Goal: Task Accomplishment & Management: Manage account settings

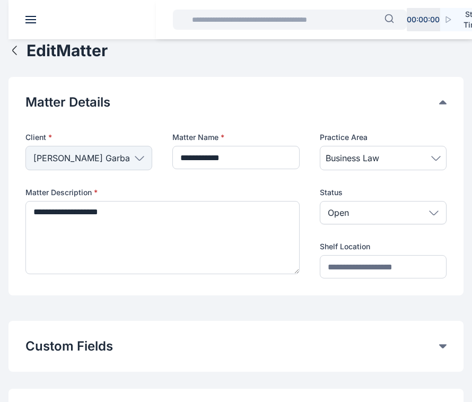
click at [20, 46] on icon "button" at bounding box center [14, 50] width 13 height 13
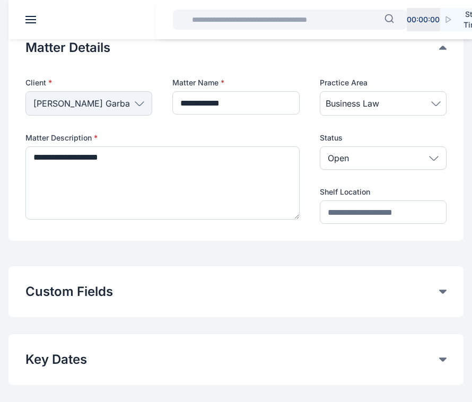
click at [20, 46] on div "**********" at bounding box center [235, 131] width 455 height 219
click at [40, 18] on header at bounding box center [244, 19] width 472 height 39
click at [24, 25] on header at bounding box center [244, 19] width 472 height 39
click at [24, 19] on header at bounding box center [244, 19] width 472 height 39
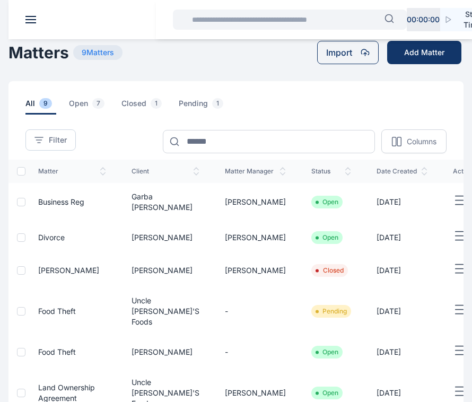
click at [27, 18] on button at bounding box center [30, 19] width 11 height 7
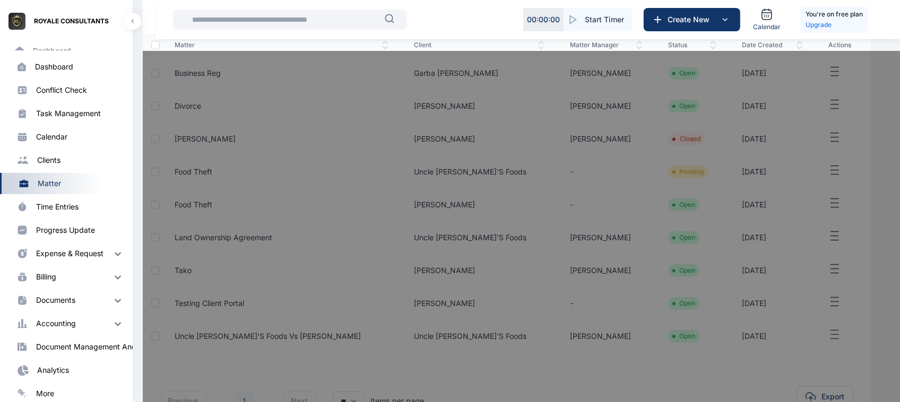
scroll to position [179, 0]
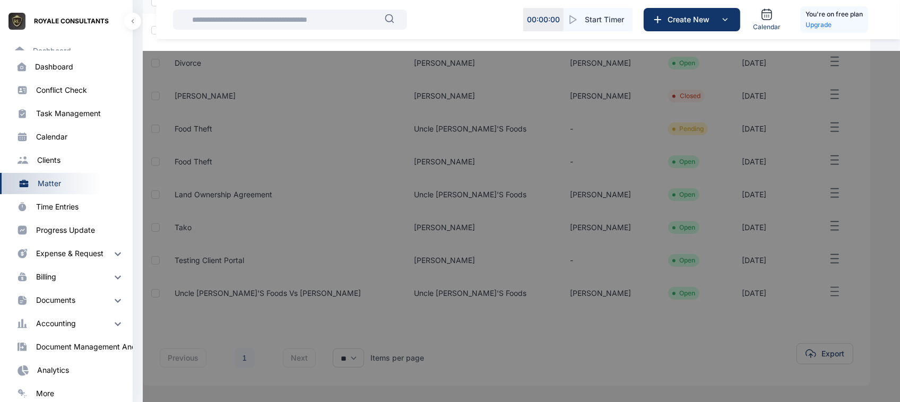
click at [197, 93] on div at bounding box center [593, 252] width 900 height 402
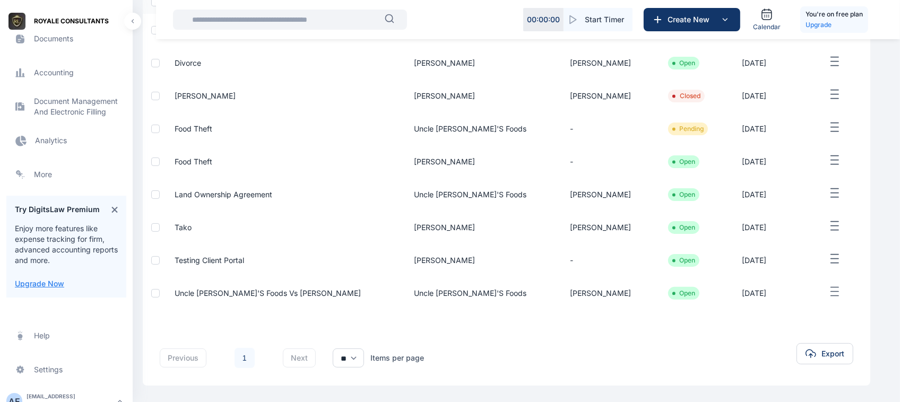
scroll to position [370, 0]
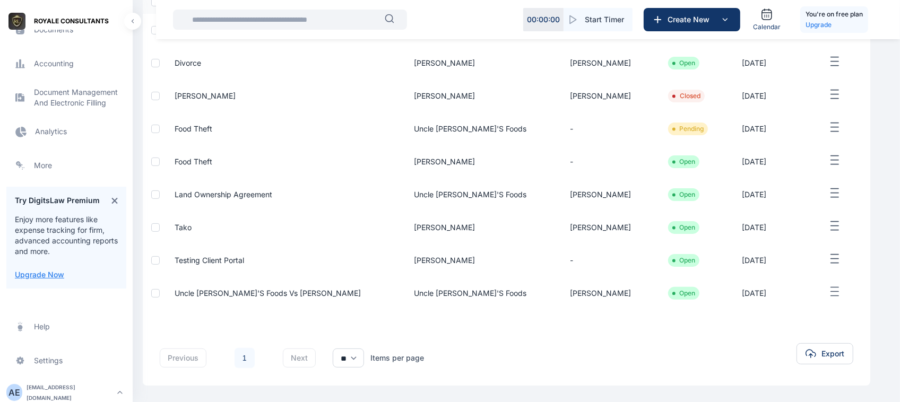
click at [44, 389] on div "[EMAIL_ADDRESS][DOMAIN_NAME]" at bounding box center [70, 392] width 87 height 21
click at [166, 389] on span "Log out" at bounding box center [178, 390] width 27 height 11
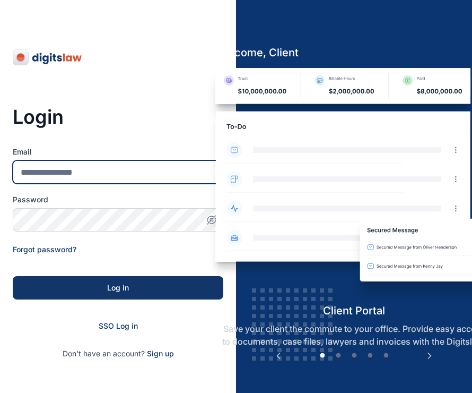
click at [57, 166] on input "Email" at bounding box center [118, 171] width 211 height 23
type input "**********"
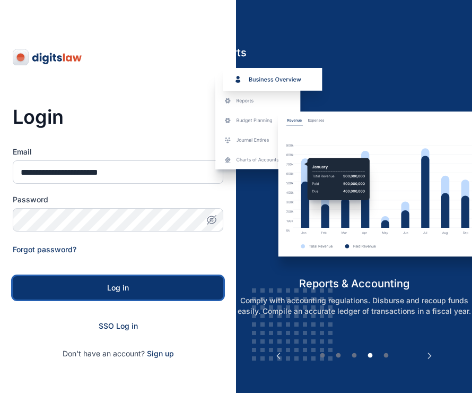
click at [92, 289] on div "Log in" at bounding box center [118, 287] width 177 height 11
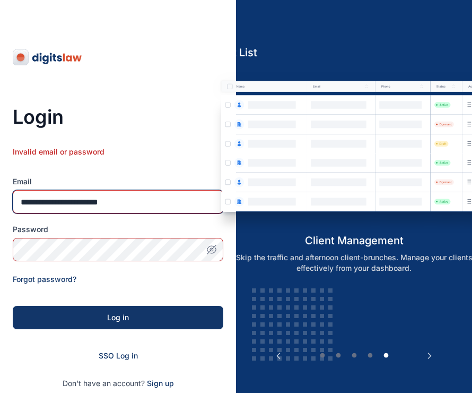
click at [104, 203] on input "**********" at bounding box center [118, 201] width 211 height 23
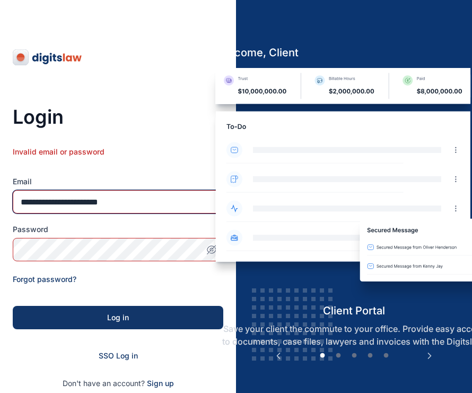
click at [213, 248] on img at bounding box center [354, 185] width 295 height 235
click at [208, 248] on img at bounding box center [354, 185] width 295 height 235
click at [205, 253] on span "button" at bounding box center [211, 249] width 23 height 11
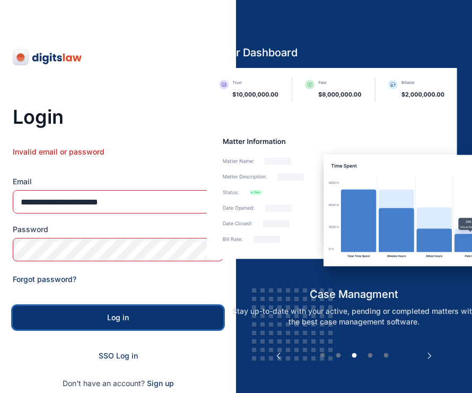
click at [144, 306] on button "Log in" at bounding box center [118, 317] width 211 height 23
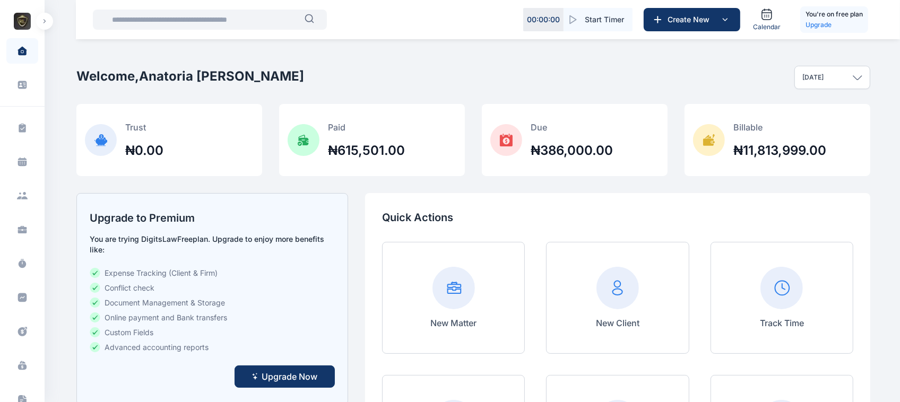
click at [38, 28] on span "ROYALE CONSULTANTS" at bounding box center [22, 21] width 45 height 17
click at [41, 28] on button "button" at bounding box center [44, 21] width 17 height 17
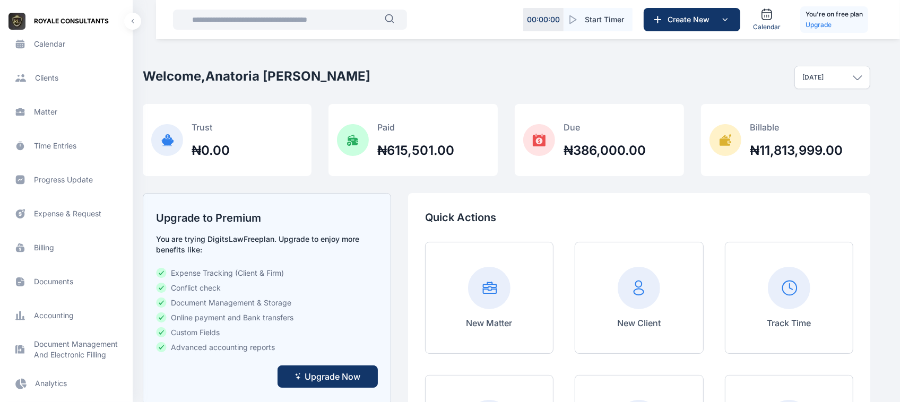
scroll to position [166, 0]
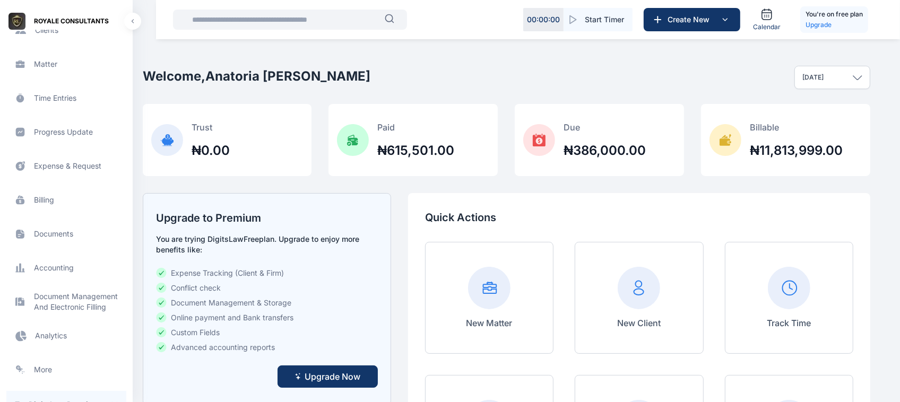
click at [49, 201] on span "Billing billing billing" at bounding box center [66, 199] width 120 height 25
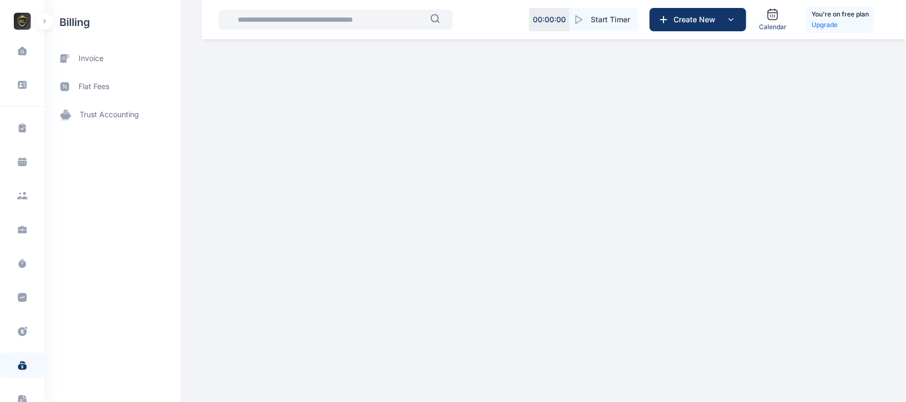
click at [48, 25] on button "button" at bounding box center [44, 21] width 17 height 17
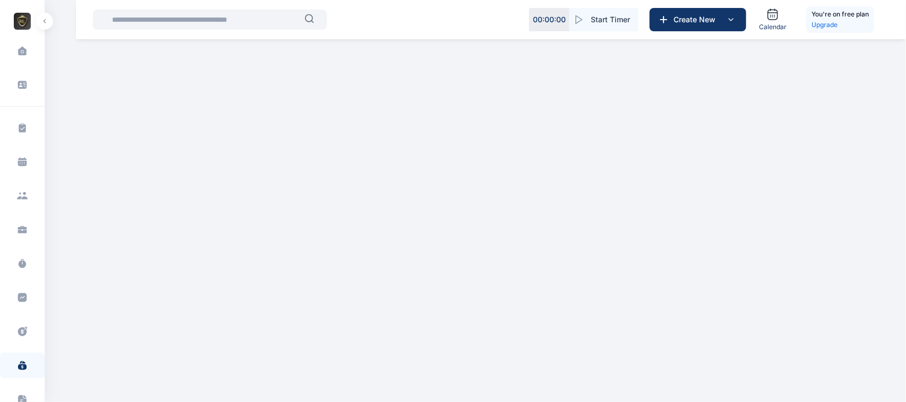
click at [45, 25] on button "button" at bounding box center [44, 21] width 17 height 17
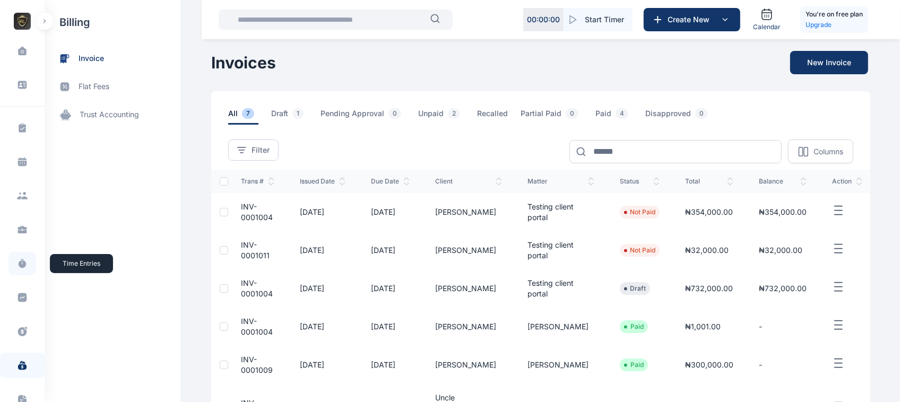
click at [19, 264] on icon at bounding box center [22, 264] width 7 height 7
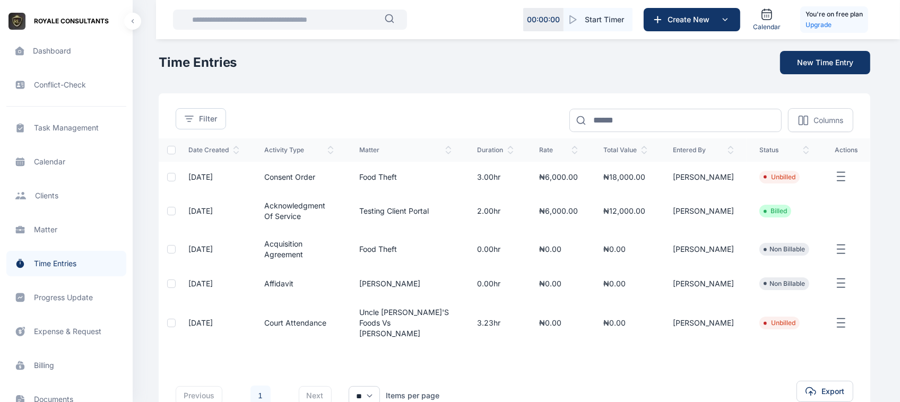
click at [58, 328] on span "Expense & Request expense & request expense & request" at bounding box center [66, 331] width 120 height 25
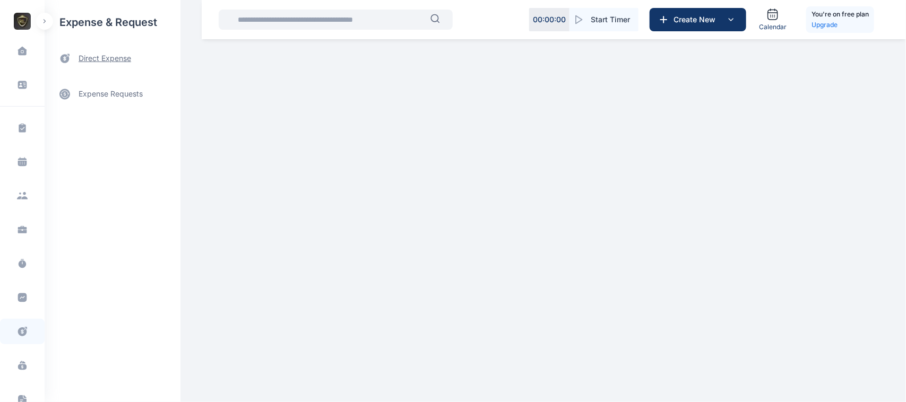
click at [107, 70] on span "direct expense" at bounding box center [113, 59] width 136 height 28
